Goal: Information Seeking & Learning: Learn about a topic

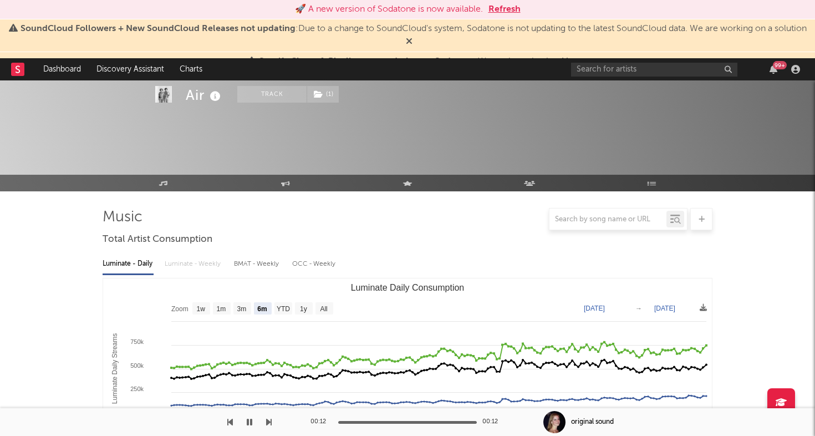
select select "6m"
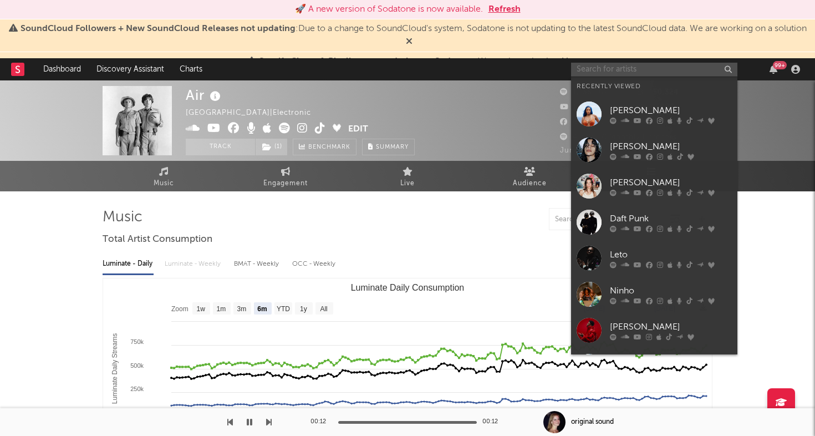
click at [641, 63] on input "text" at bounding box center [654, 70] width 166 height 14
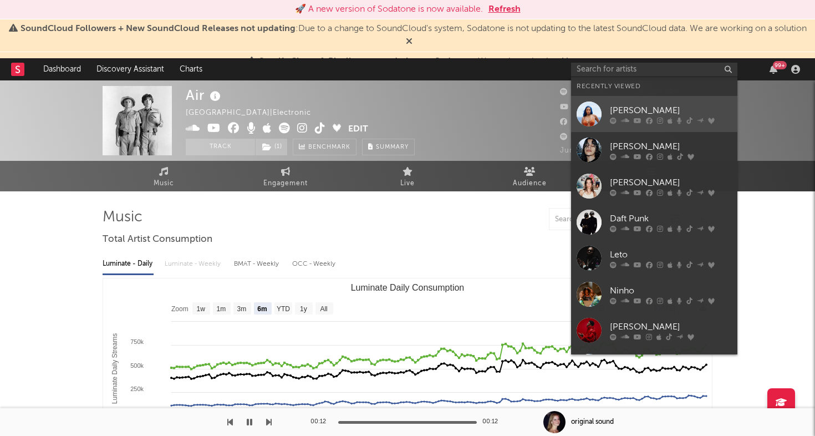
click at [592, 105] on div at bounding box center [588, 113] width 25 height 25
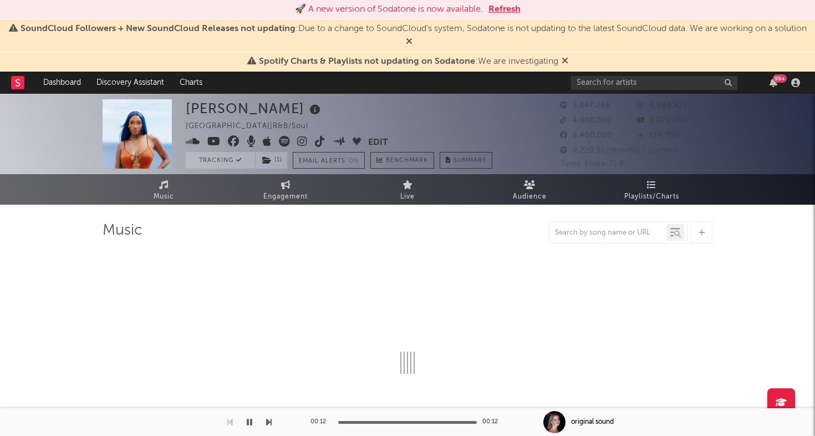
select select "6m"
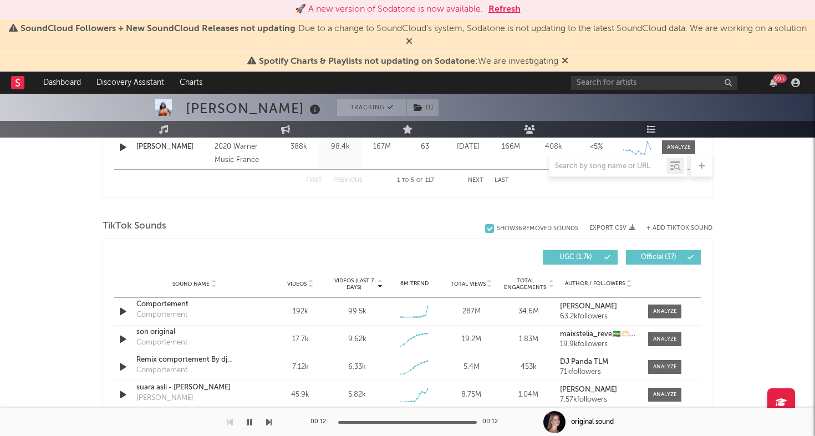
scroll to position [706, 0]
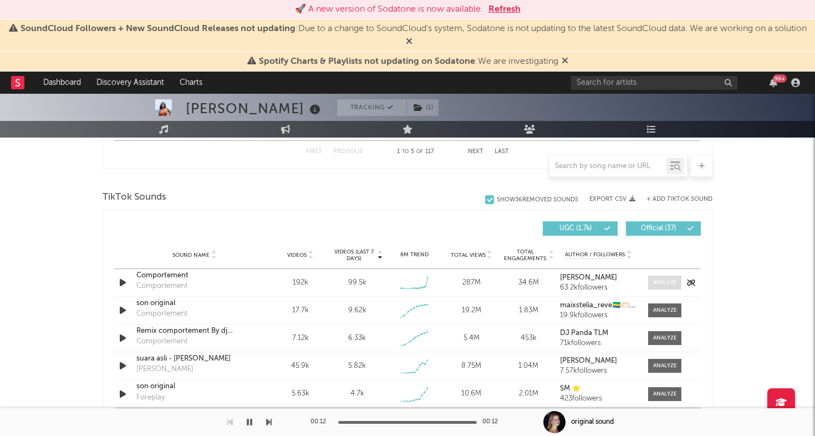
click at [666, 280] on div at bounding box center [665, 282] width 24 height 8
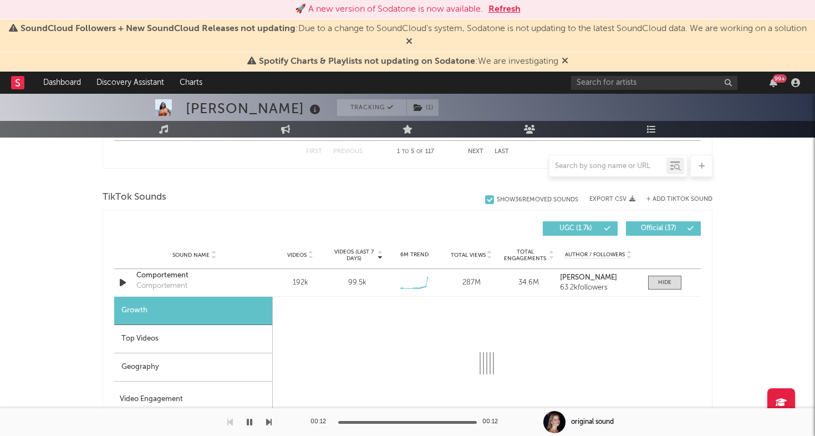
scroll to position [758, 0]
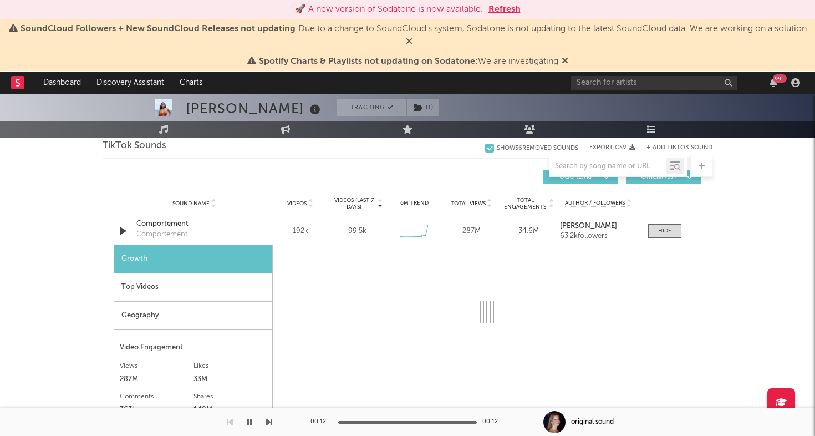
click at [201, 302] on div "Geography" at bounding box center [193, 315] width 158 height 28
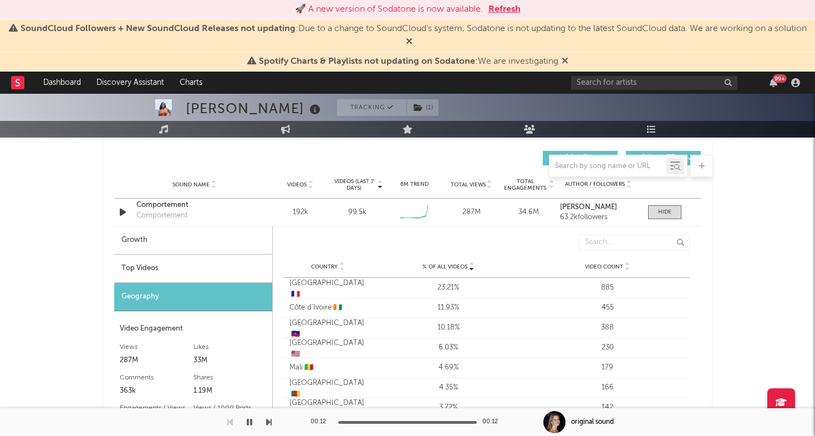
scroll to position [775, 0]
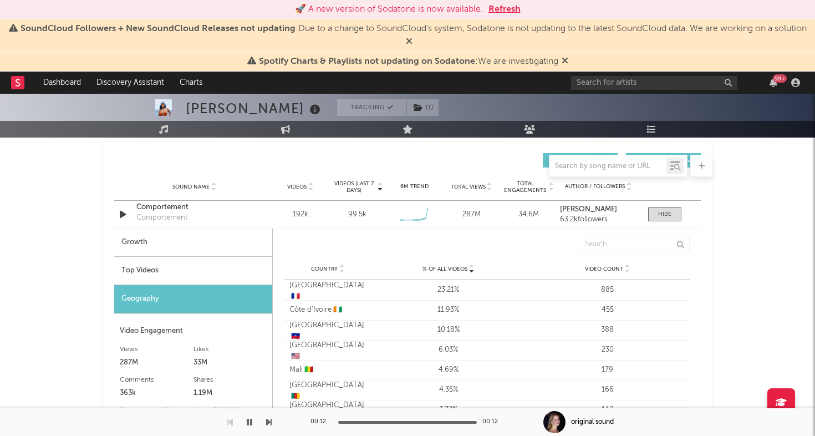
click at [193, 261] on div "Top Videos" at bounding box center [193, 271] width 158 height 28
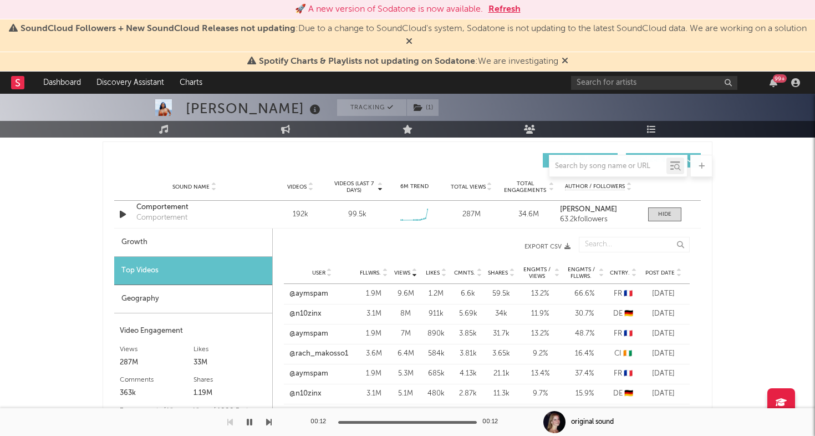
click at [619, 268] on div "Cntry." at bounding box center [623, 272] width 28 height 8
click at [670, 269] on span "Post Date" at bounding box center [659, 272] width 29 height 7
click at [299, 331] on link "@razaqz.n" at bounding box center [306, 333] width 35 height 11
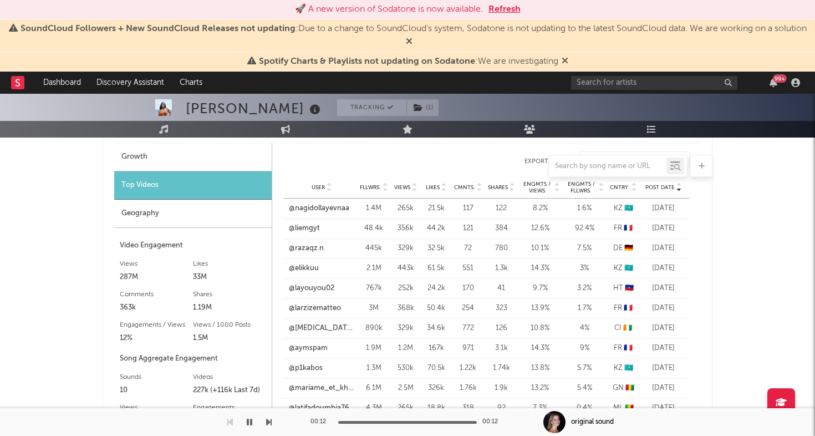
scroll to position [858, 0]
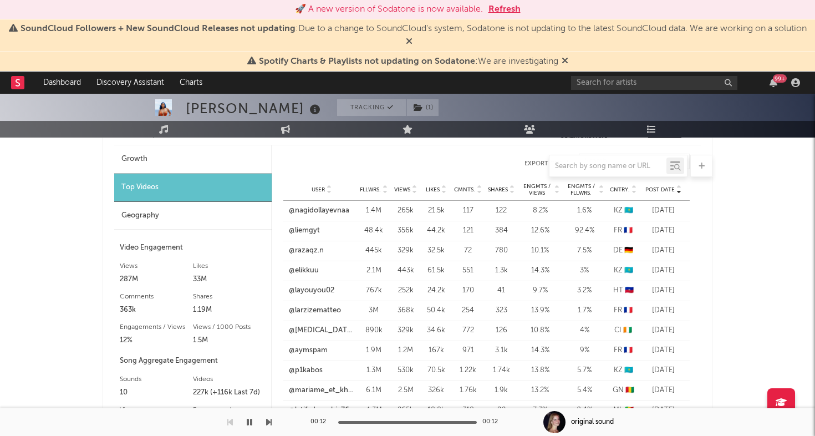
click at [620, 188] on span "Cntry." at bounding box center [620, 189] width 20 height 7
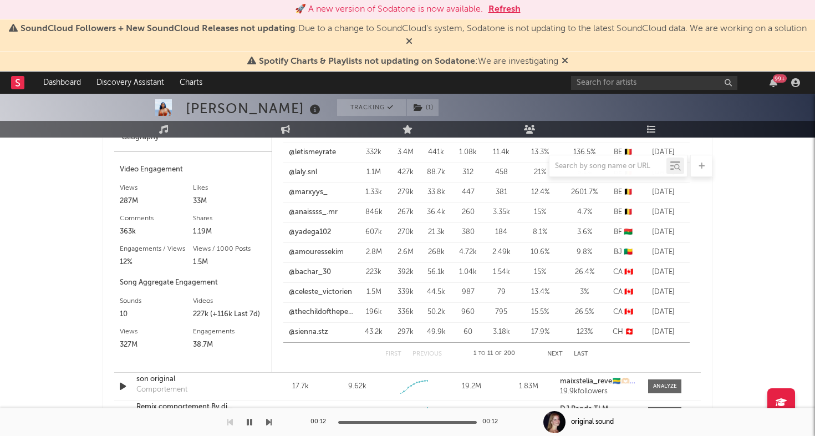
scroll to position [952, 0]
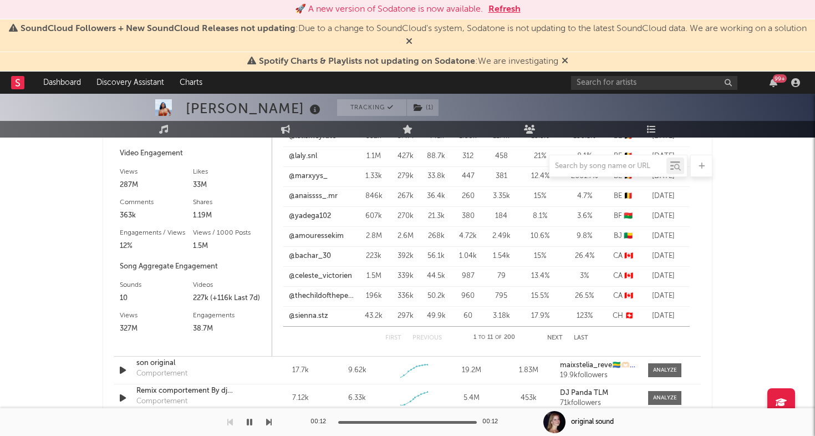
click at [552, 340] on button "Next" at bounding box center [555, 338] width 16 height 6
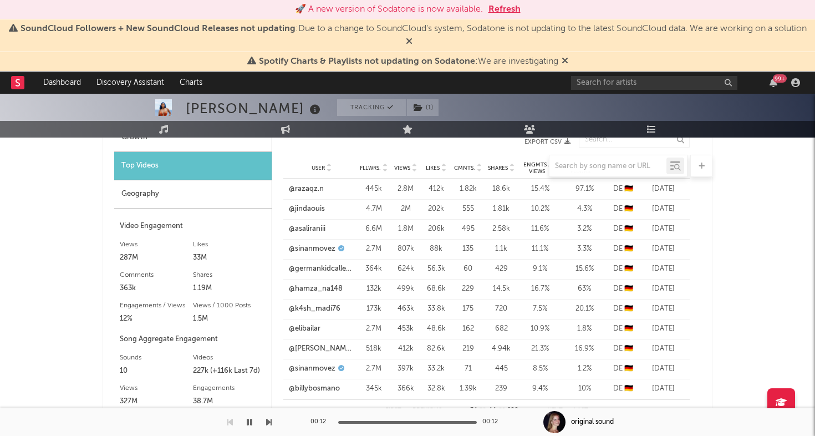
scroll to position [880, 0]
click at [301, 251] on link "@sinanmovez" at bounding box center [312, 247] width 47 height 11
click at [311, 185] on link "@razaqz.n" at bounding box center [306, 187] width 35 height 11
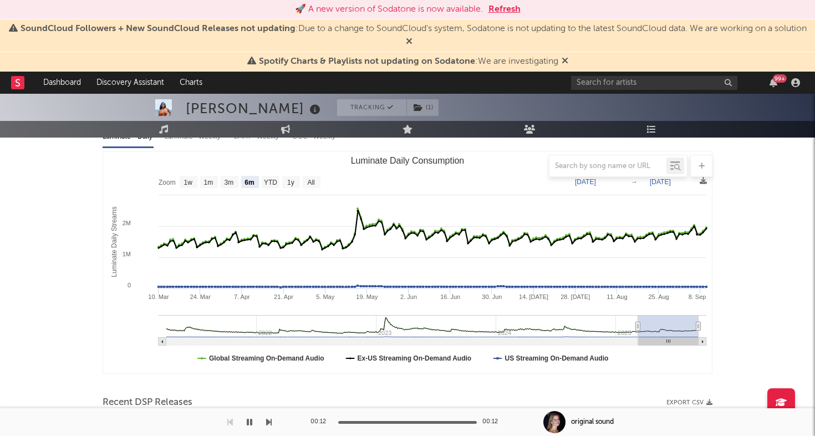
scroll to position [0, 0]
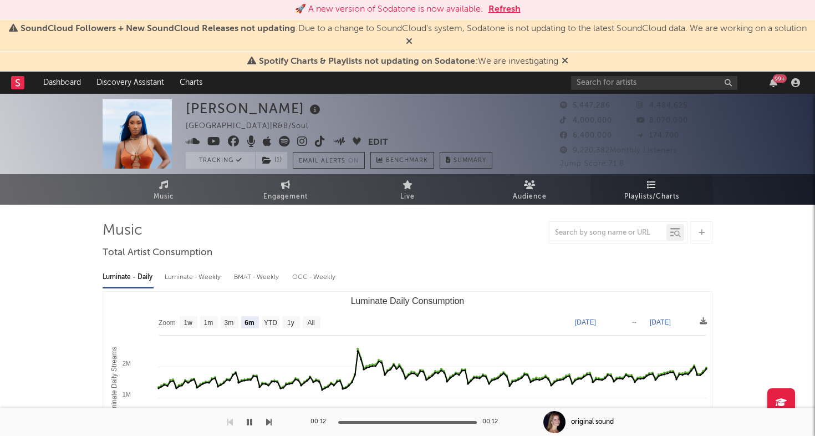
click at [631, 188] on link "Playlists/Charts" at bounding box center [651, 189] width 122 height 30
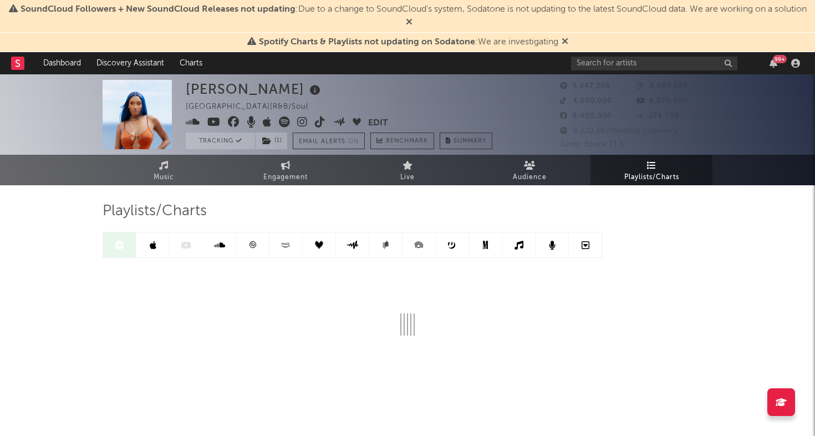
click at [257, 252] on link at bounding box center [252, 244] width 33 height 25
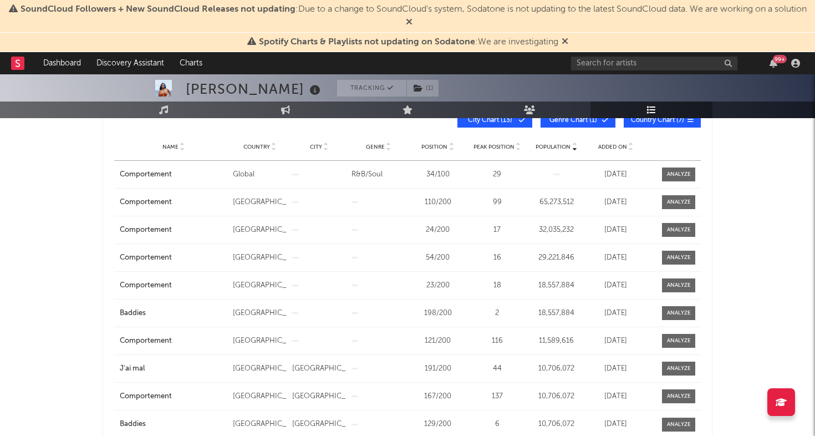
scroll to position [201, 0]
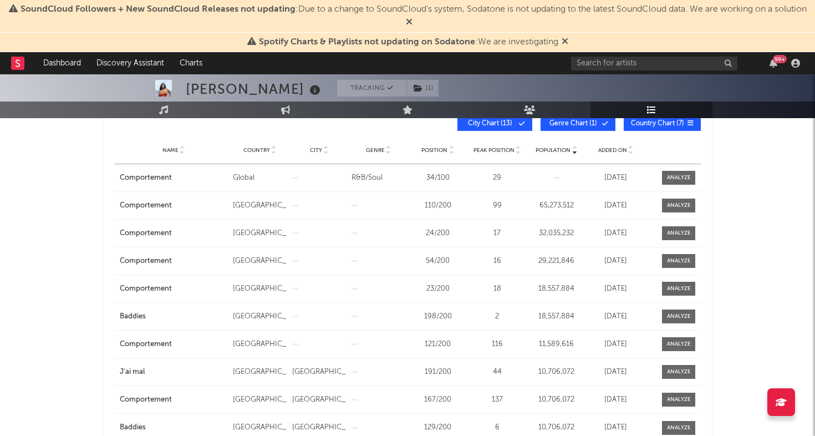
click at [608, 144] on div "Name Country City Genre Position Peak Position Population Added On Exit Date" at bounding box center [407, 150] width 586 height 28
click at [608, 147] on span "Added On" at bounding box center [612, 150] width 29 height 7
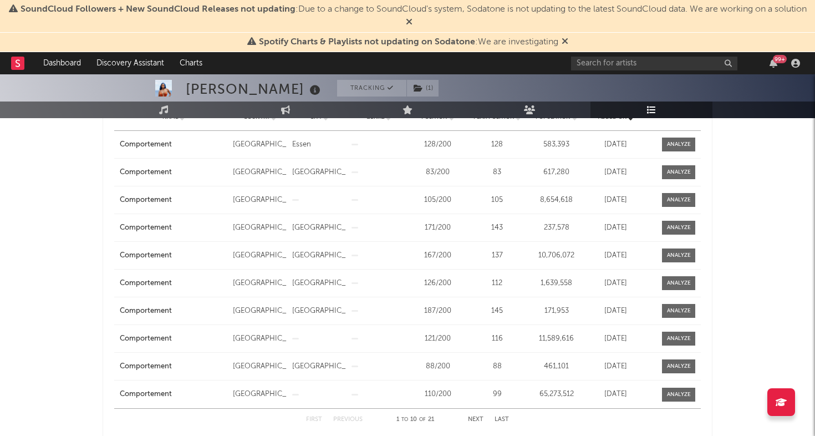
scroll to position [202, 0]
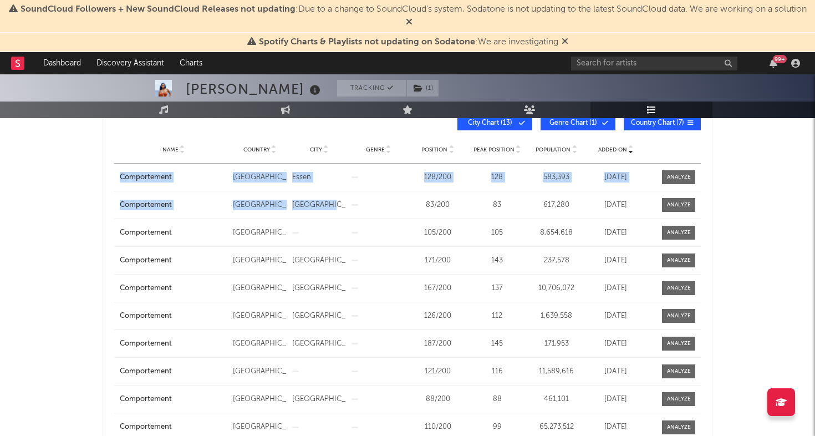
drag, startPoint x: 87, startPoint y: 167, endPoint x: 342, endPoint y: 207, distance: 258.5
click at [342, 207] on div "Aya Nakamura Tracking ( 1 ) France | R&B/Soul Edit Tracking ( 1 ) Email Alerts …" at bounding box center [407, 406] width 815 height 1066
copy div "Comportement Country Germany City Essen Genre Position 128 / 200 Peak Position …"
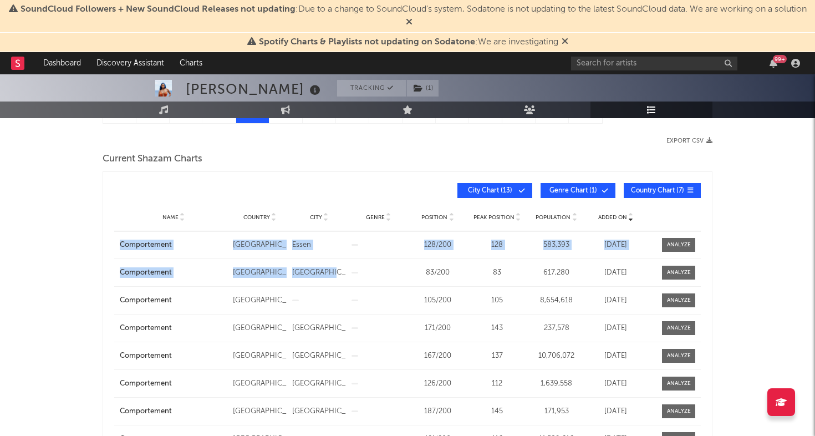
scroll to position [0, 0]
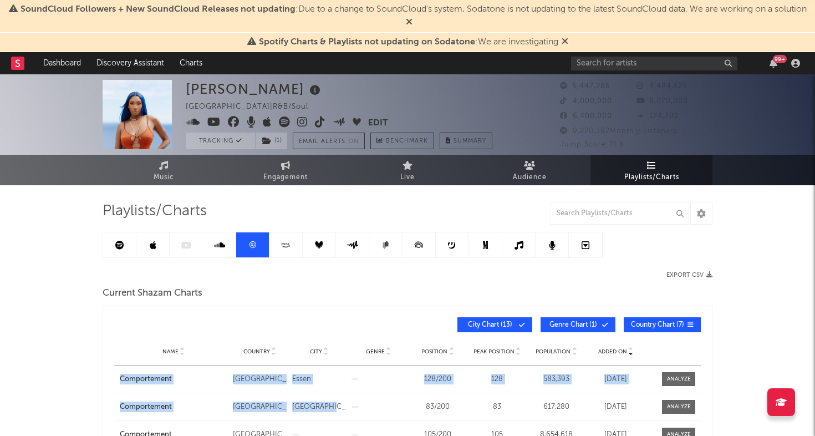
click at [122, 254] on link at bounding box center [119, 244] width 33 height 25
click at [121, 245] on icon at bounding box center [119, 244] width 9 height 9
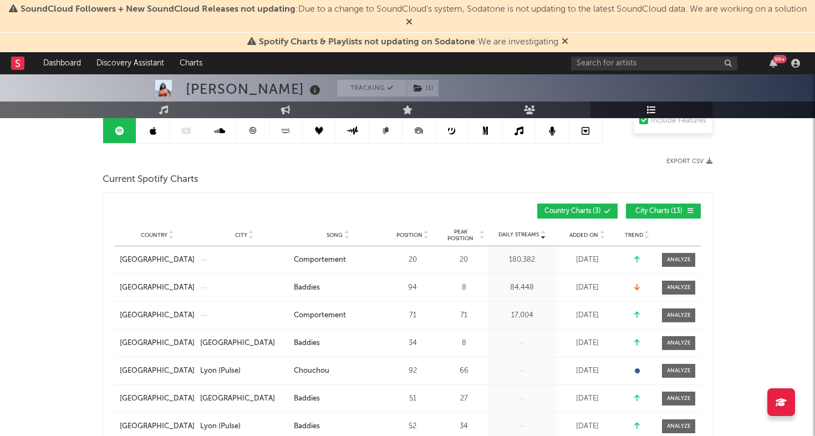
scroll to position [117, 0]
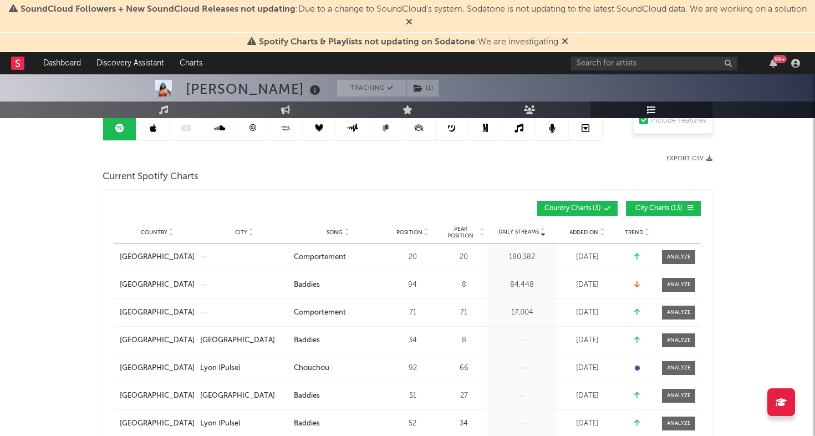
click at [589, 227] on div "Country City Song Position Peak Position Estimated Daily Streams Playlist Follo…" at bounding box center [407, 232] width 586 height 22
click at [585, 232] on span "Added On" at bounding box center [583, 232] width 29 height 7
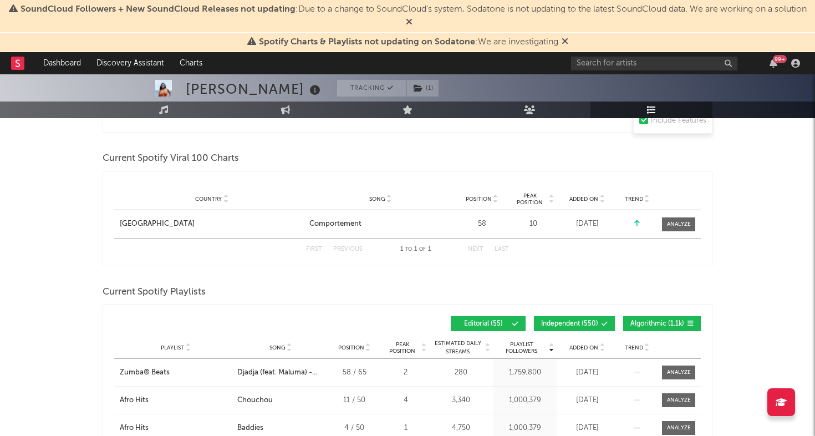
scroll to position [561, 0]
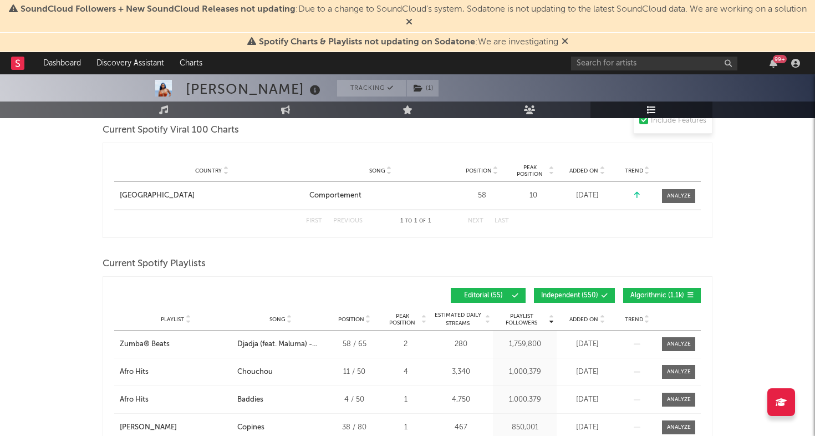
click at [579, 319] on span "Added On" at bounding box center [583, 319] width 29 height 7
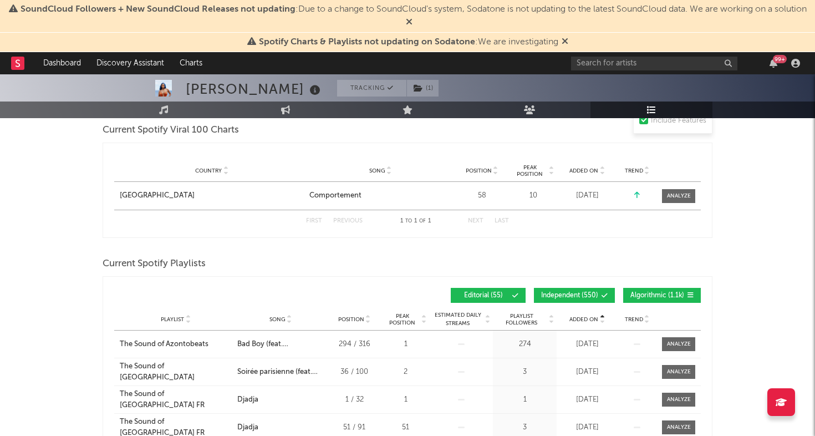
click at [579, 319] on span "Added On" at bounding box center [583, 319] width 29 height 7
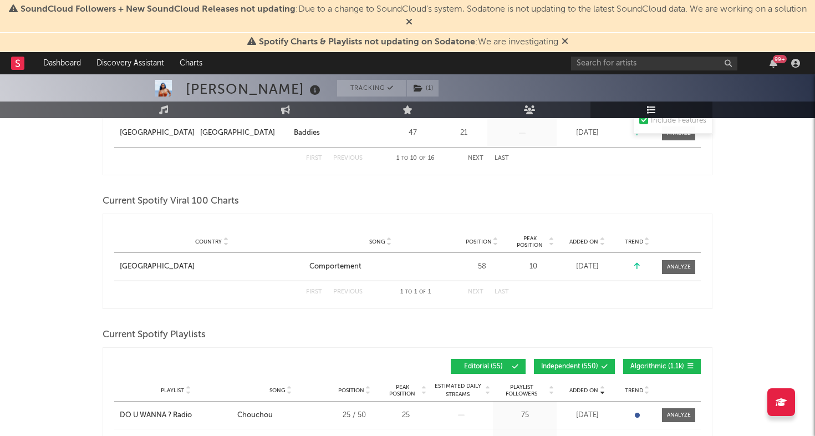
scroll to position [0, 0]
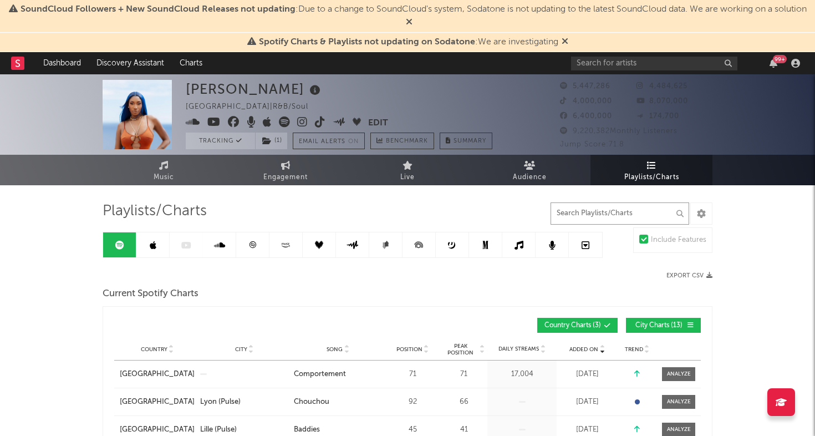
click at [617, 207] on input "text" at bounding box center [619, 213] width 139 height 22
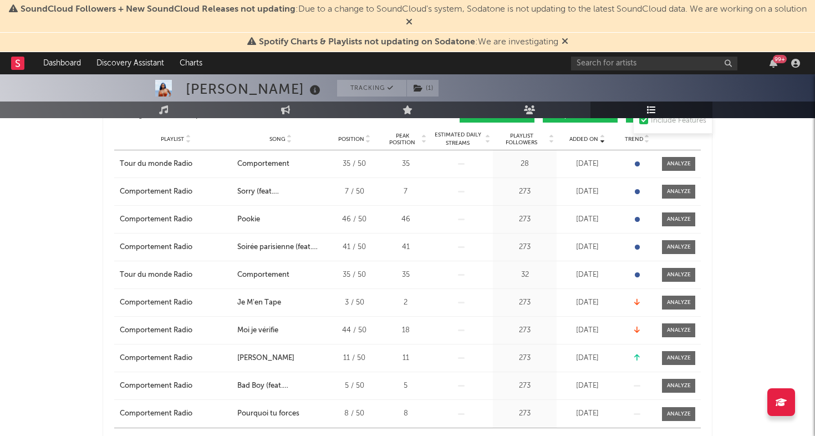
scroll to position [532, 0]
type input "comp"
click at [521, 141] on span "Playlist Followers" at bounding box center [521, 139] width 52 height 13
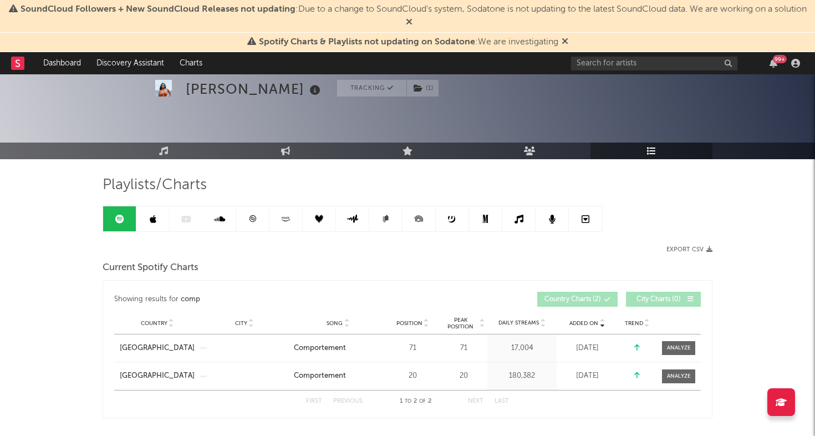
scroll to position [0, 0]
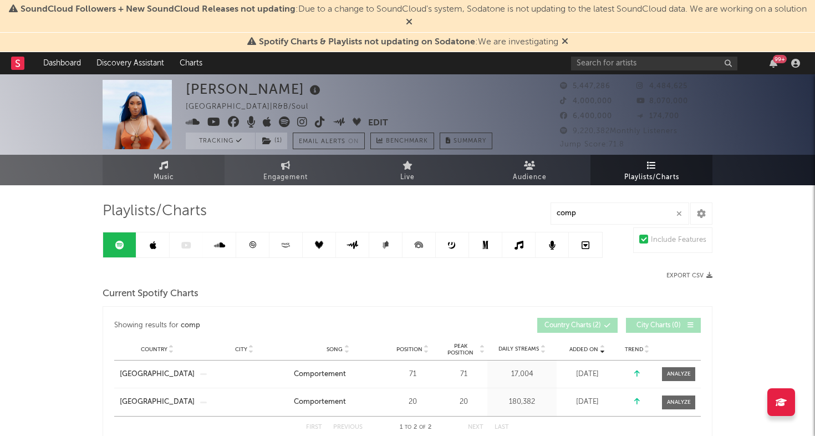
click at [171, 176] on span "Music" at bounding box center [163, 177] width 21 height 13
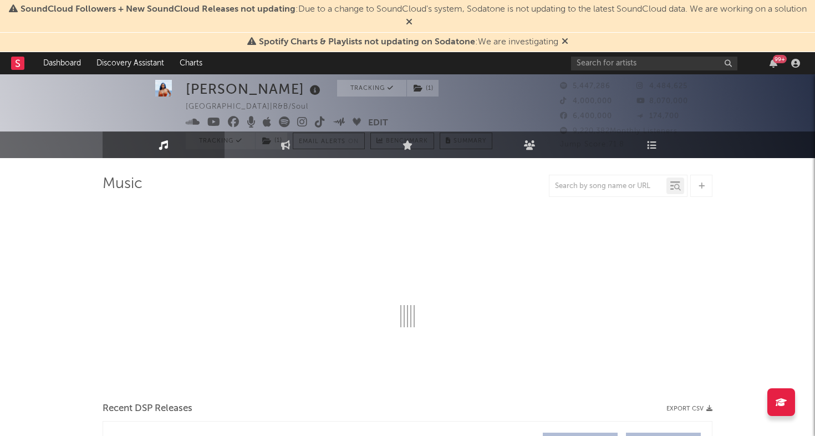
select select "6m"
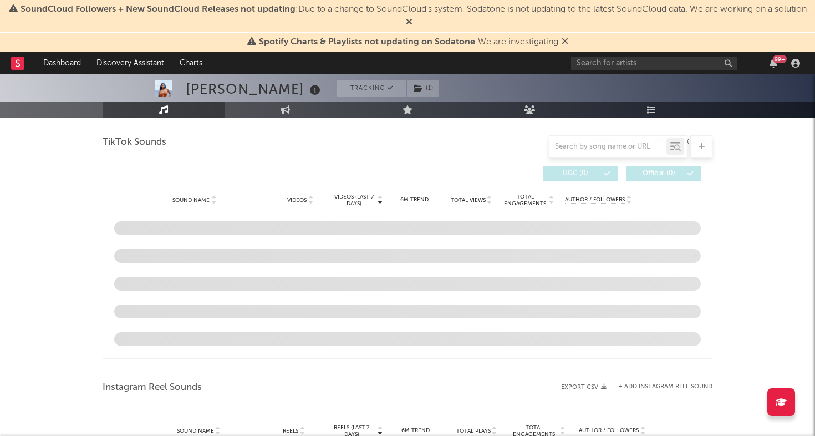
scroll to position [739, 0]
